Goal: Task Accomplishment & Management: Manage account settings

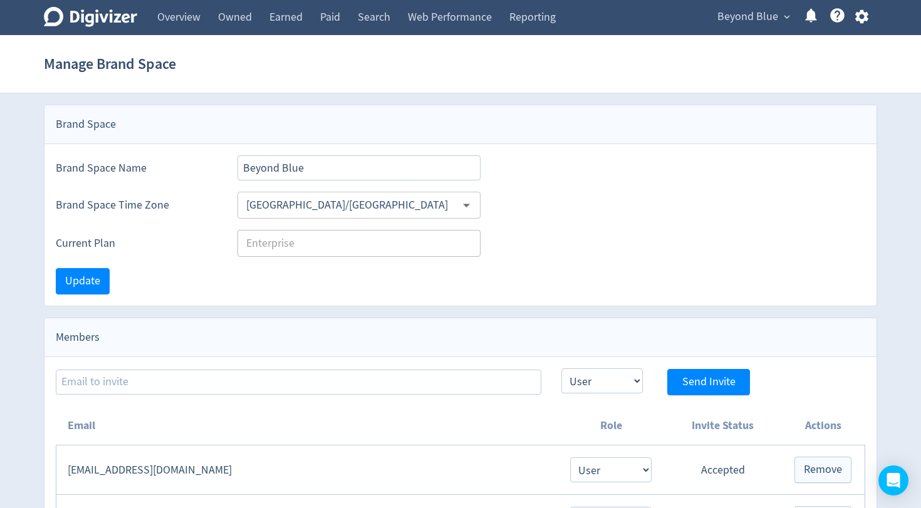
select select "USER"
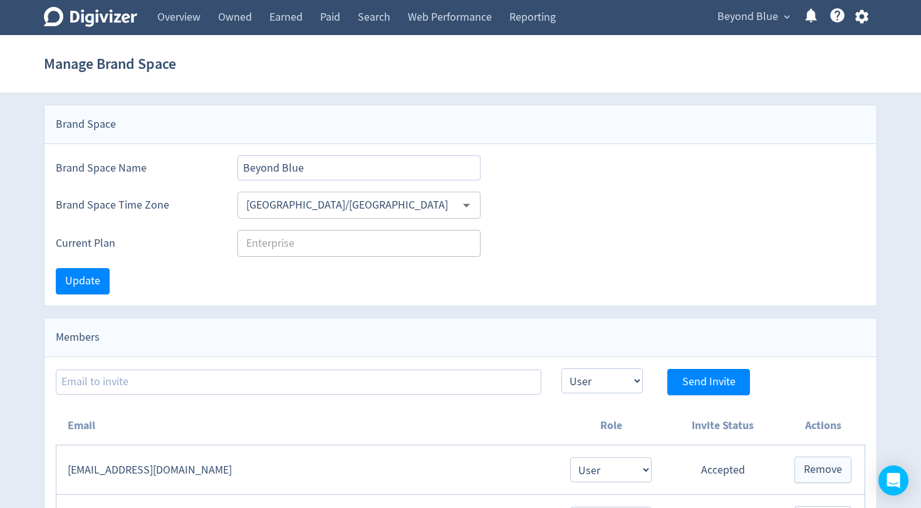
select select "USER"
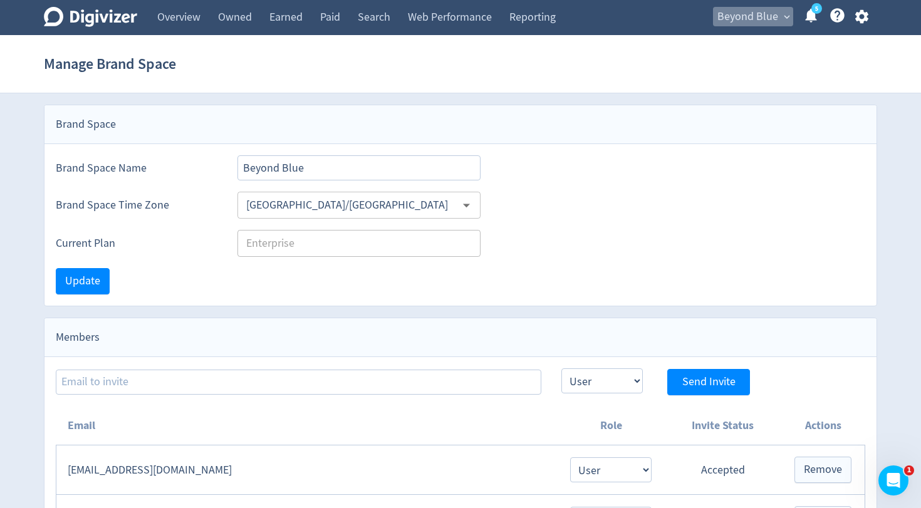
click at [740, 26] on span "Beyond Blue" at bounding box center [747, 17] width 61 height 20
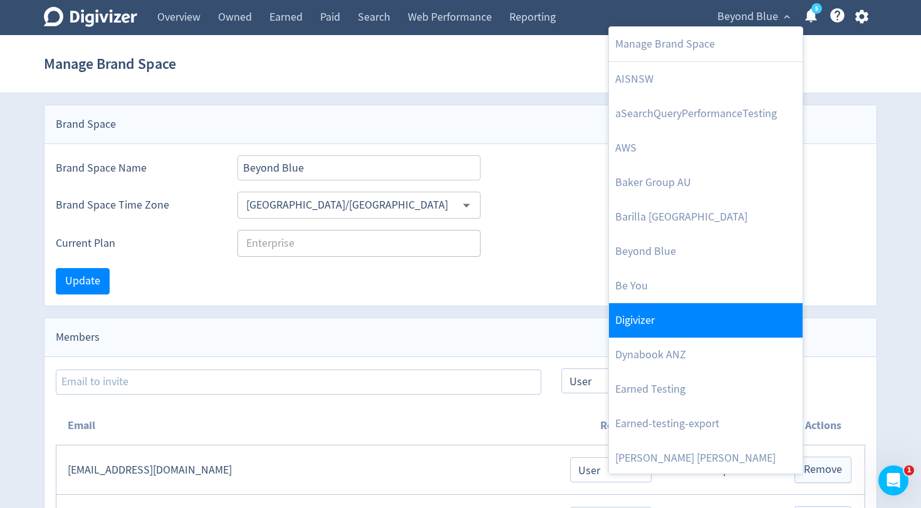
click at [661, 312] on link "Digivizer" at bounding box center [706, 320] width 194 height 34
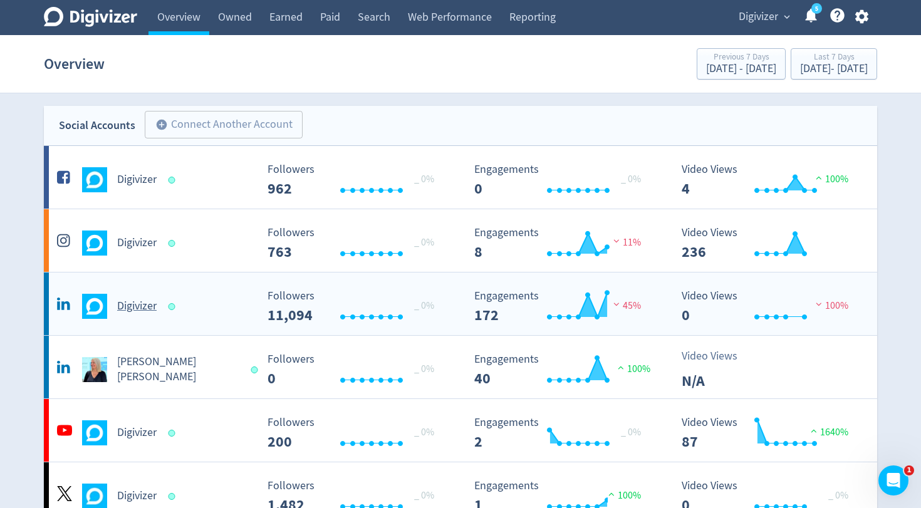
click at [151, 304] on h5 "Digivizer" at bounding box center [136, 306] width 39 height 15
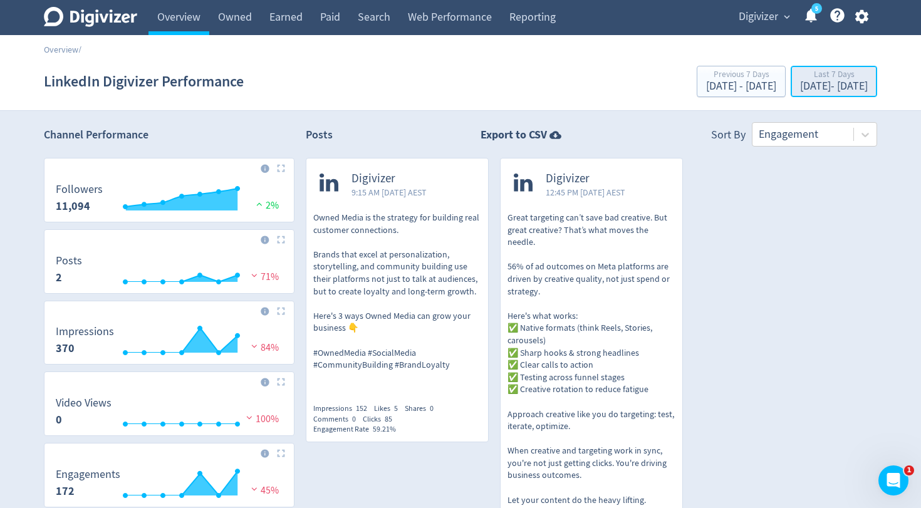
click at [809, 87] on div "[DATE] - [DATE]" at bounding box center [834, 86] width 68 height 11
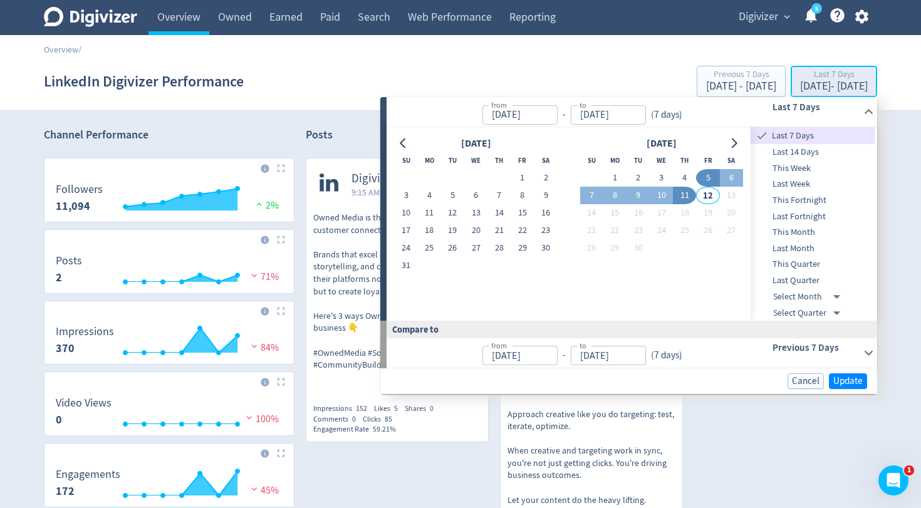
type input "[DATE]"
click at [450, 212] on button "12" at bounding box center [452, 213] width 23 height 18
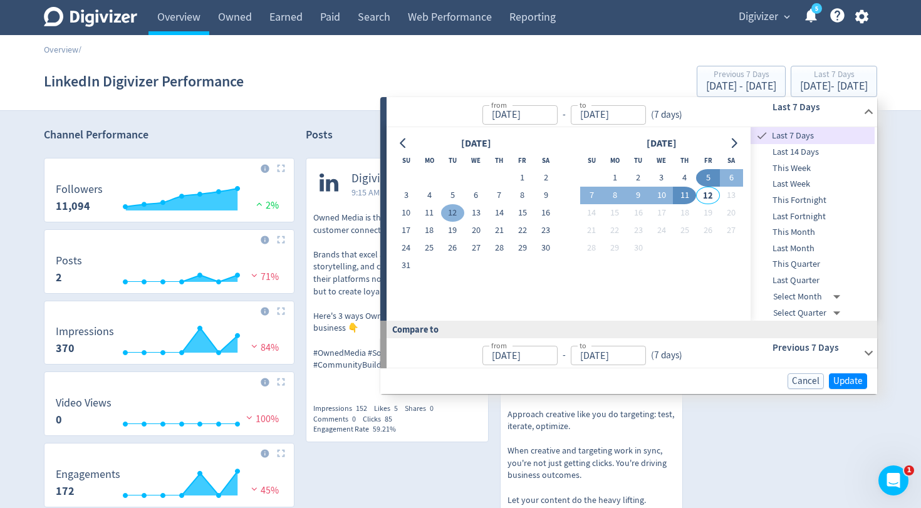
type input "[DATE]"
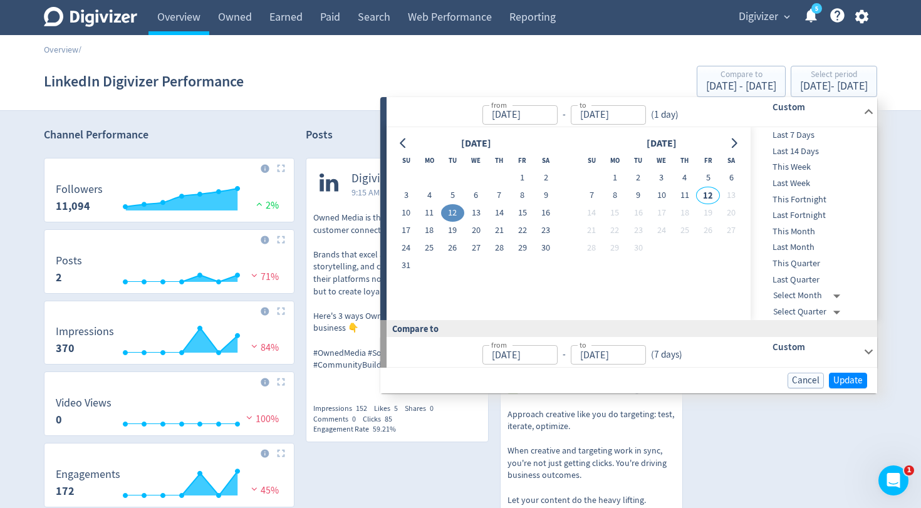
click at [450, 212] on button "12" at bounding box center [452, 213] width 23 height 18
type input "[DATE]"
click at [835, 376] on span "Update" at bounding box center [847, 380] width 29 height 9
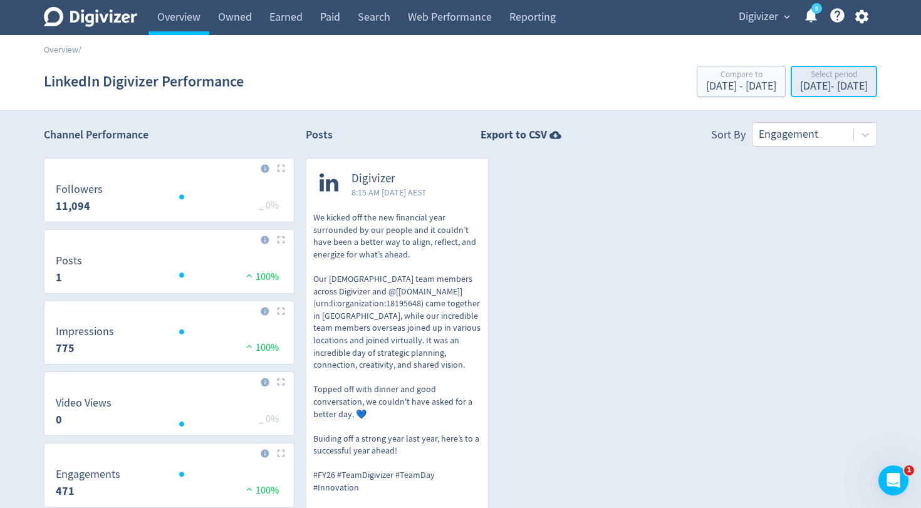
click at [824, 85] on div "[DATE] - [DATE]" at bounding box center [834, 86] width 68 height 11
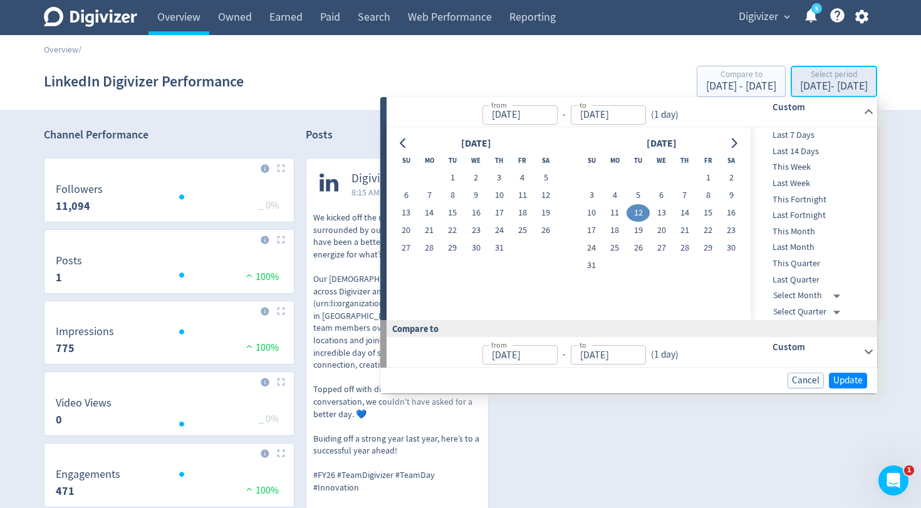
type input "[DATE]"
click at [631, 209] on button "12" at bounding box center [637, 213] width 23 height 18
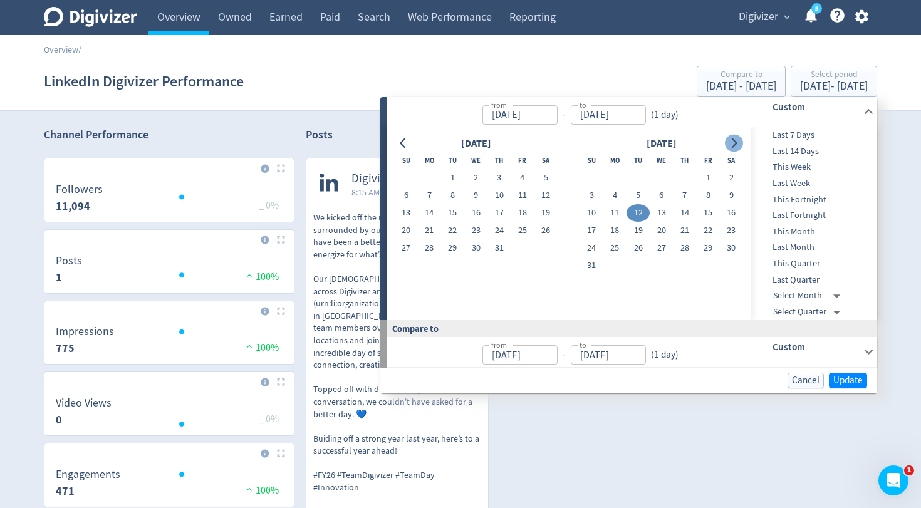
click at [733, 145] on icon "Go to next month" at bounding box center [733, 143] width 10 height 10
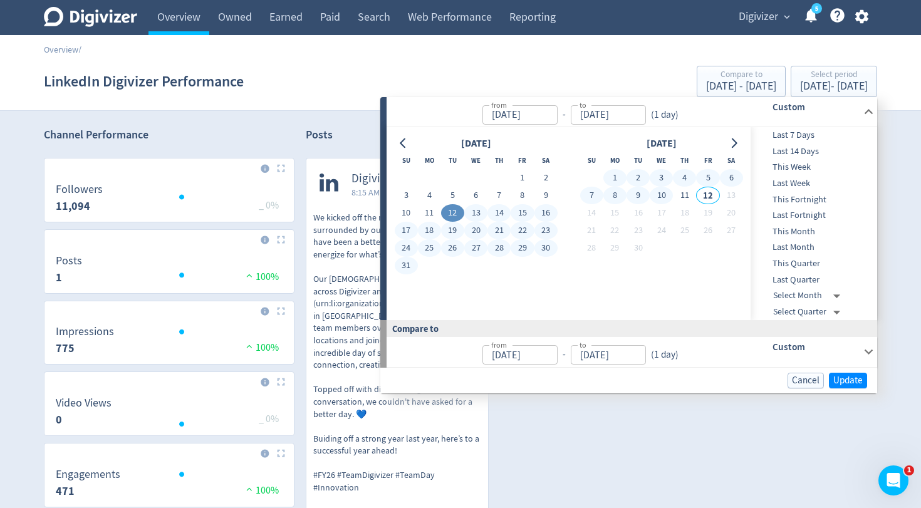
click at [669, 194] on button "10" at bounding box center [660, 196] width 23 height 18
type input "[DATE]"
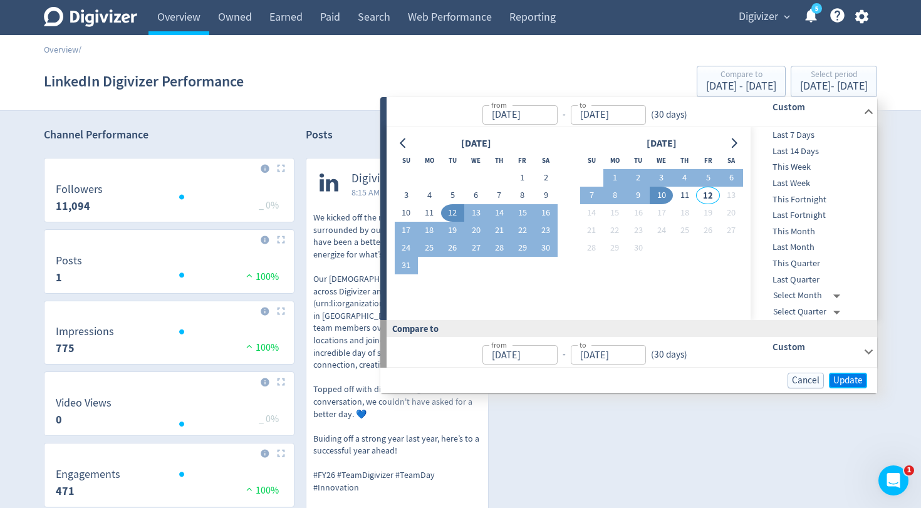
click at [843, 378] on span "Update" at bounding box center [847, 380] width 29 height 9
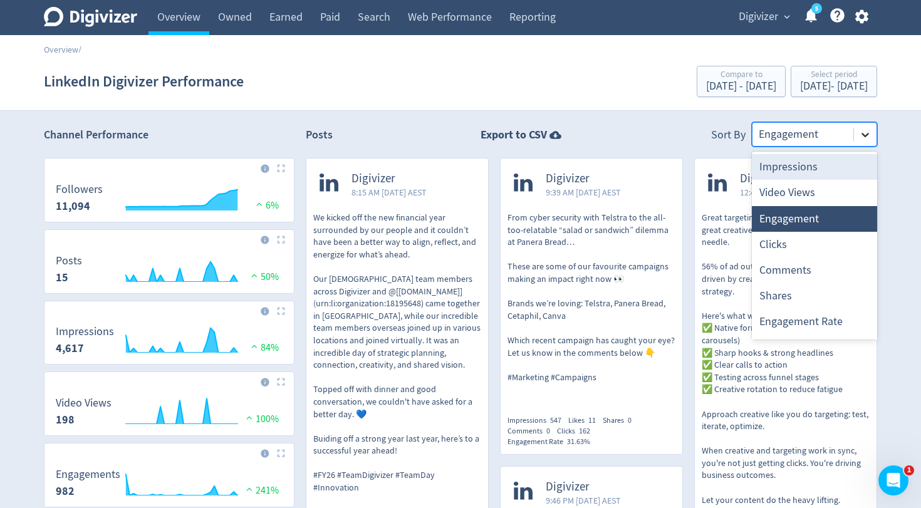
click at [862, 136] on icon at bounding box center [865, 134] width 13 height 13
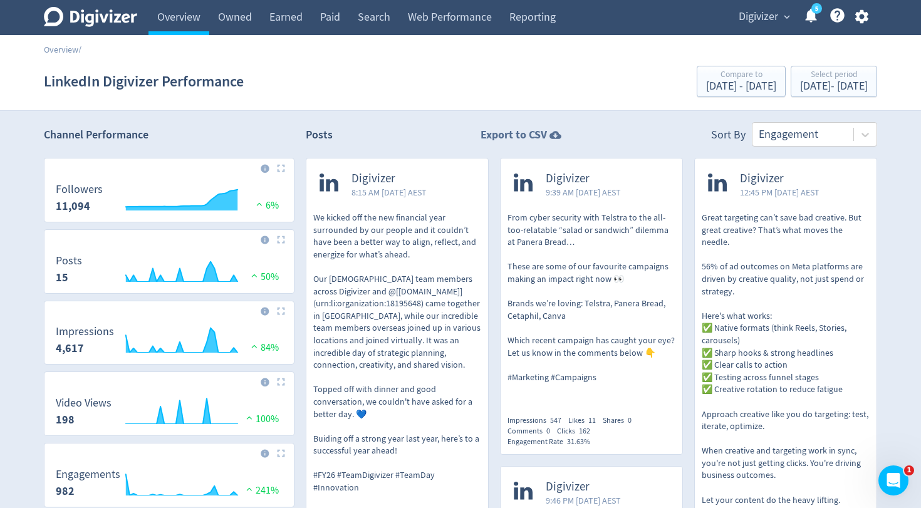
click at [539, 137] on strong "Export to CSV" at bounding box center [513, 135] width 66 height 16
click at [361, 212] on p "We kicked off the new financial year surrounded by our people and it couldn’t h…" at bounding box center [397, 353] width 168 height 282
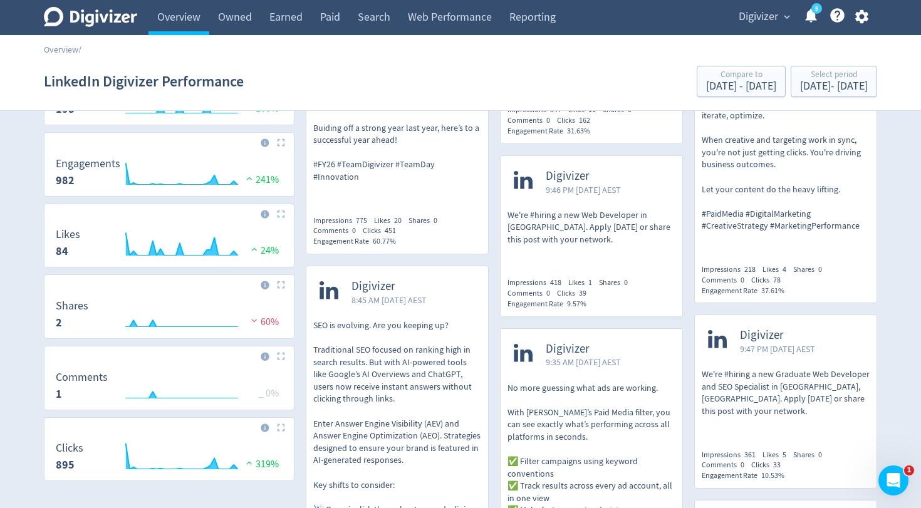
scroll to position [349, 0]
